Goal: Task Accomplishment & Management: Use online tool/utility

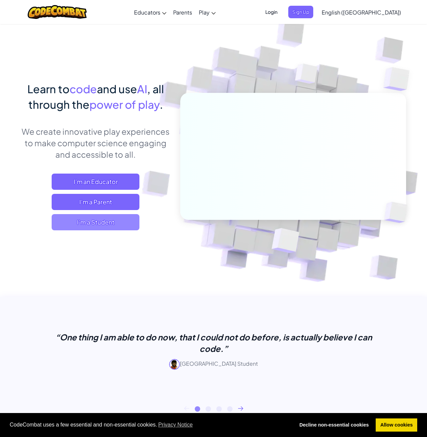
click at [115, 226] on span "I'm a Student" at bounding box center [96, 222] width 88 height 16
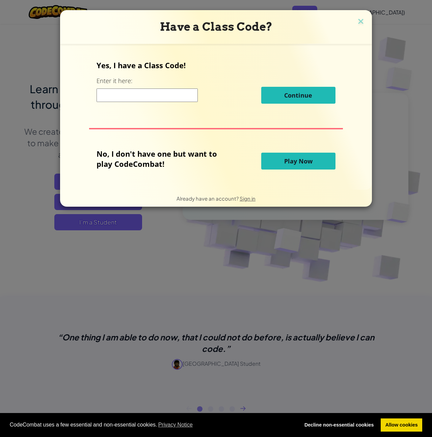
click at [306, 162] on span "Play Now" at bounding box center [298, 161] width 28 height 8
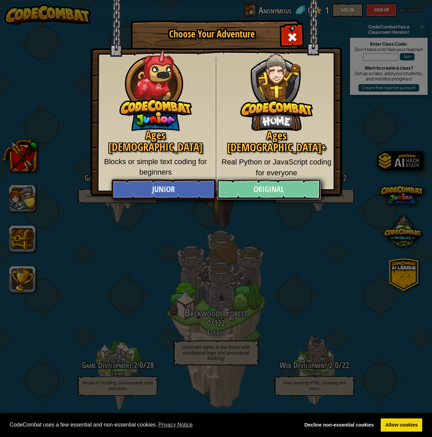
click at [280, 192] on link "Original" at bounding box center [269, 189] width 104 height 20
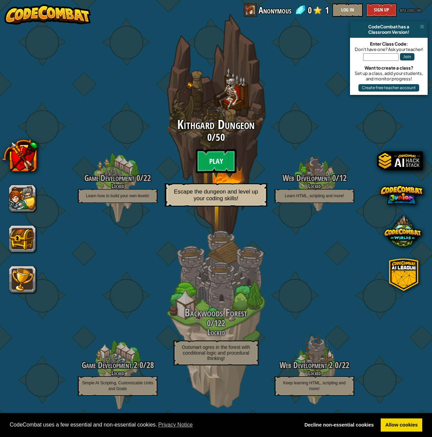
click at [221, 165] on btn "Play" at bounding box center [216, 161] width 41 height 24
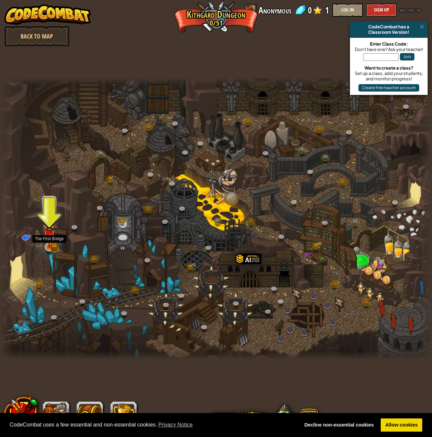
click at [46, 243] on img at bounding box center [49, 235] width 11 height 25
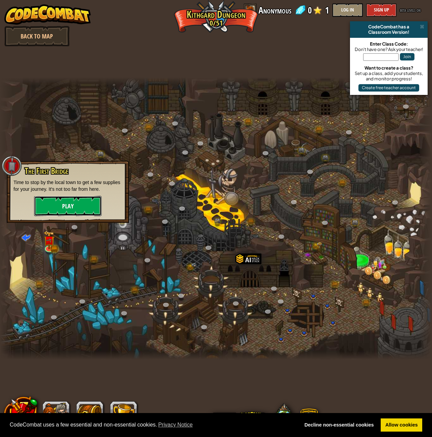
click at [53, 208] on button "Play" at bounding box center [68, 206] width 68 height 20
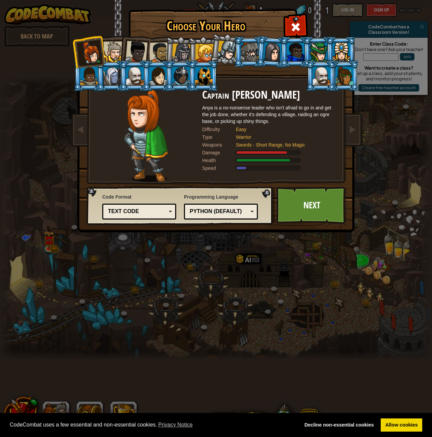
click at [156, 212] on div "Text code" at bounding box center [137, 212] width 58 height 8
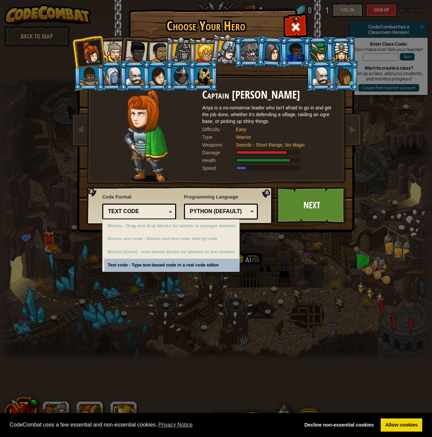
click at [156, 212] on div "Text code" at bounding box center [137, 212] width 58 height 8
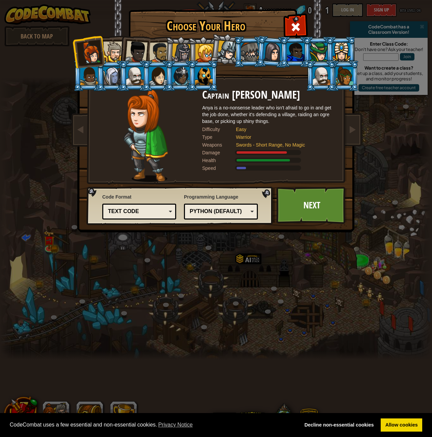
click at [221, 209] on div "Python (Default)" at bounding box center [219, 212] width 58 height 8
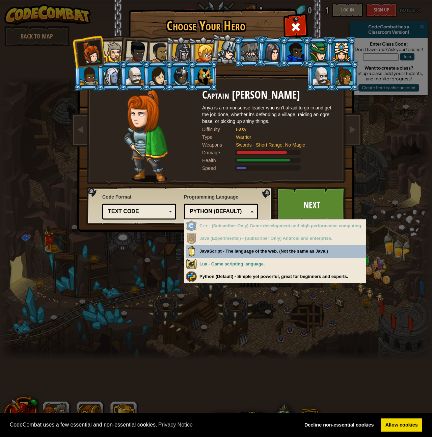
click at [221, 209] on div "Python (Default)" at bounding box center [219, 212] width 58 height 8
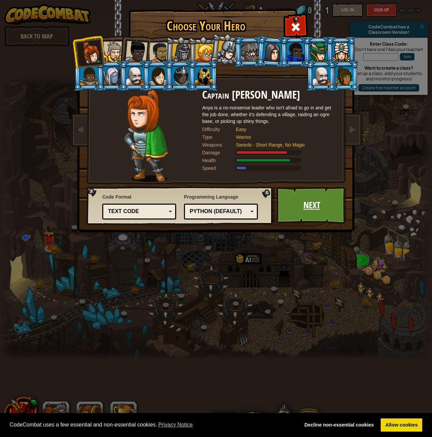
click at [298, 208] on link "Next" at bounding box center [312, 205] width 71 height 37
